Goal: Ask a question

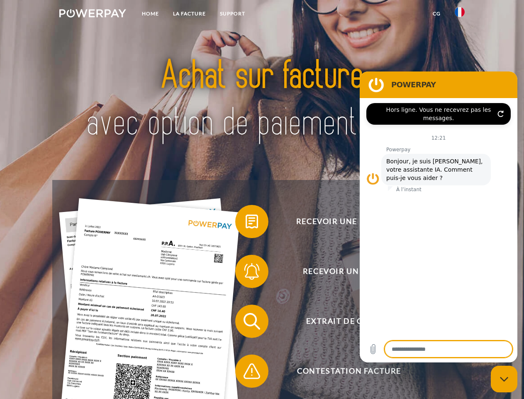
click at [93, 15] on img at bounding box center [92, 13] width 67 height 8
click at [460, 15] on img at bounding box center [460, 12] width 10 height 10
click at [437, 14] on link "CG" at bounding box center [437, 13] width 22 height 15
click at [246, 223] on span at bounding box center [240, 222] width 42 height 42
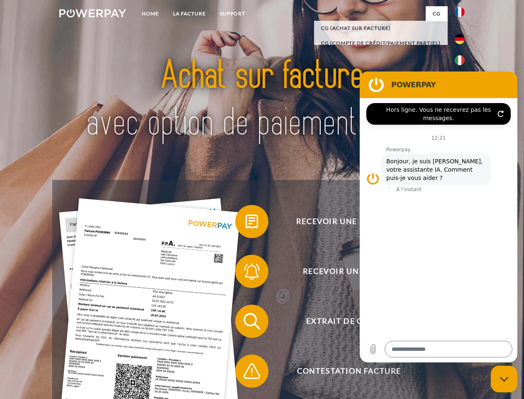
click at [246, 273] on span at bounding box center [240, 271] width 42 height 42
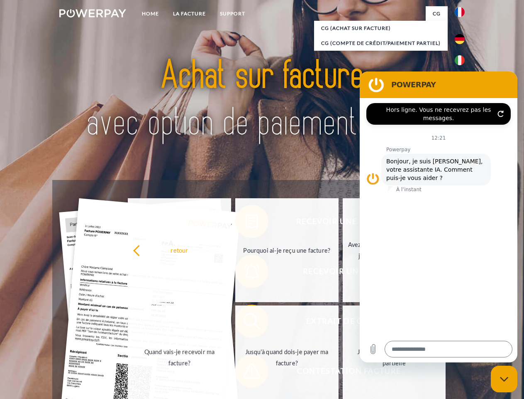
click at [246, 323] on link "Jusqu'à quand dois-je payer ma facture?" at bounding box center [286, 357] width 103 height 104
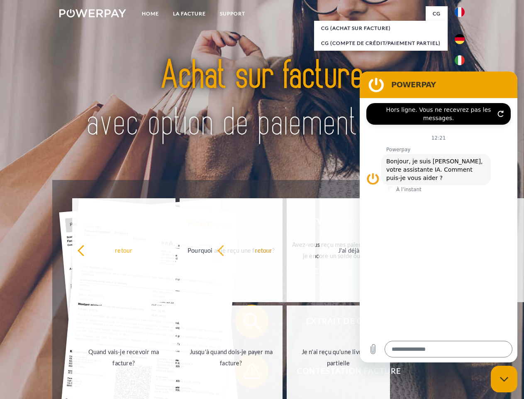
click at [246, 372] on span at bounding box center [240, 371] width 42 height 42
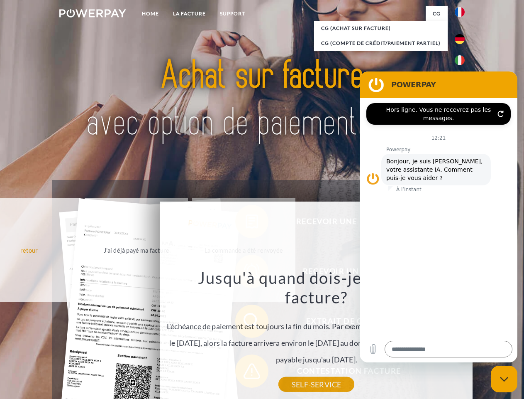
click at [504, 379] on icon "Fermer la fenêtre de messagerie" at bounding box center [504, 378] width 9 height 5
type textarea "*"
